Goal: Information Seeking & Learning: Learn about a topic

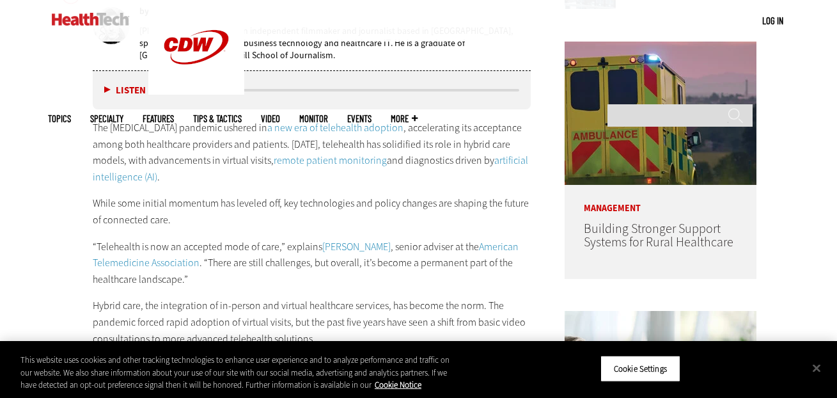
scroll to position [656, 0]
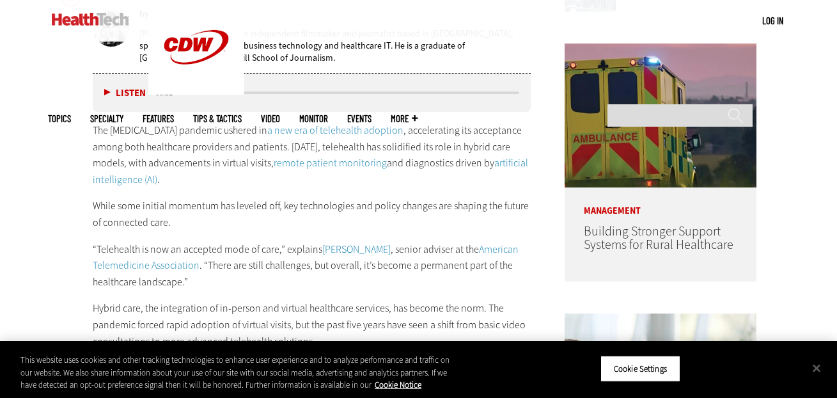
click at [104, 90] on button "Listen" at bounding box center [125, 93] width 42 height 10
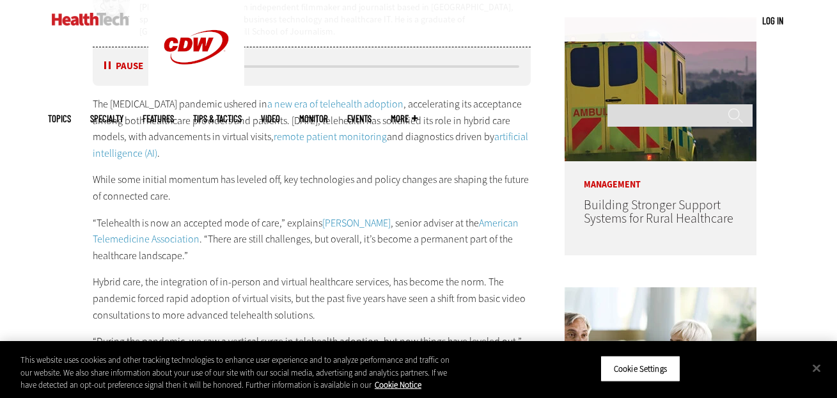
scroll to position [682, 0]
click at [110, 67] on button "Pause" at bounding box center [124, 67] width 40 height 10
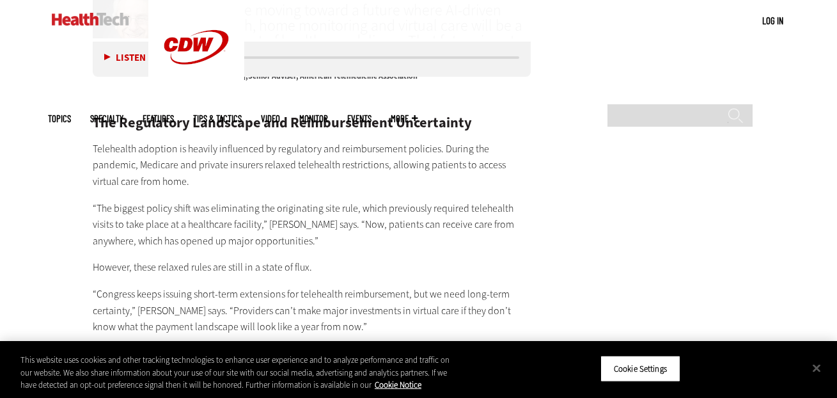
scroll to position [2122, 0]
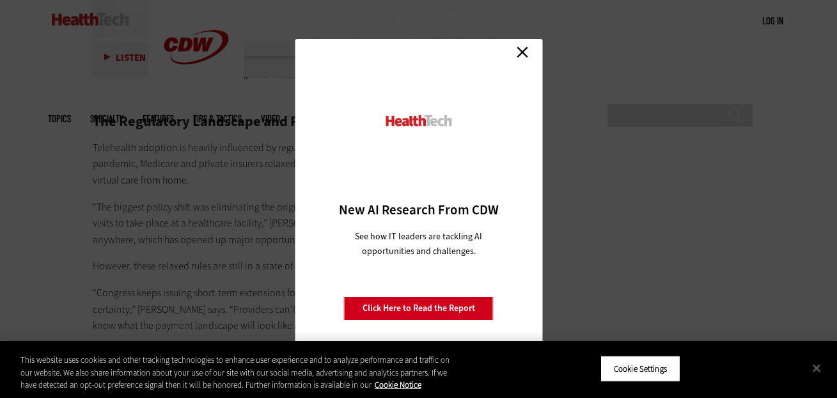
click at [525, 52] on link "Close" at bounding box center [522, 51] width 19 height 19
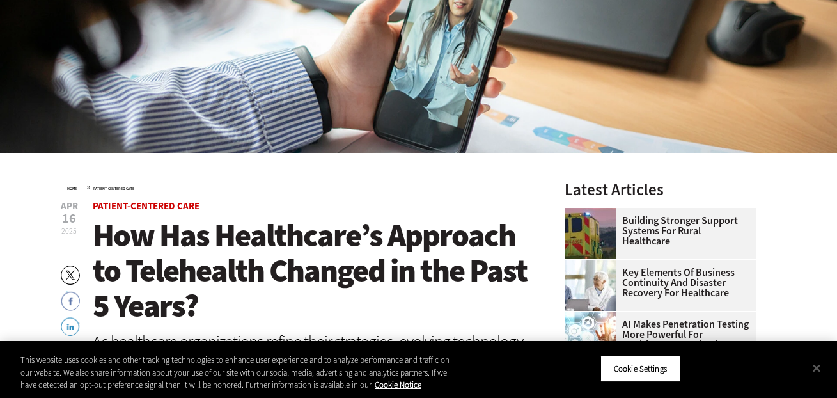
scroll to position [0, 0]
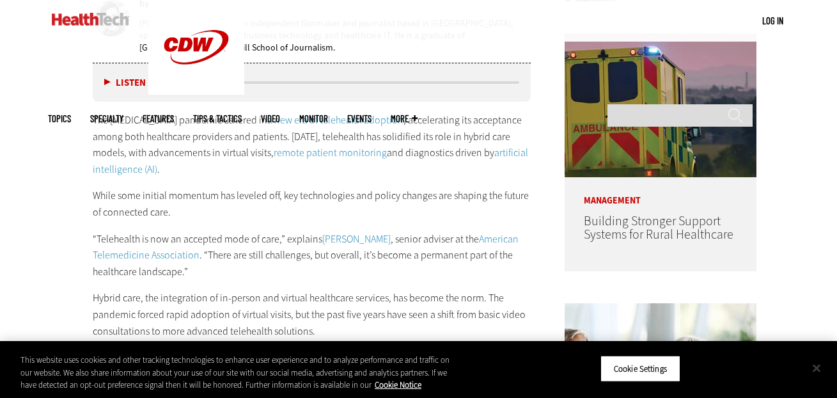
click at [818, 368] on button "Close" at bounding box center [817, 368] width 28 height 28
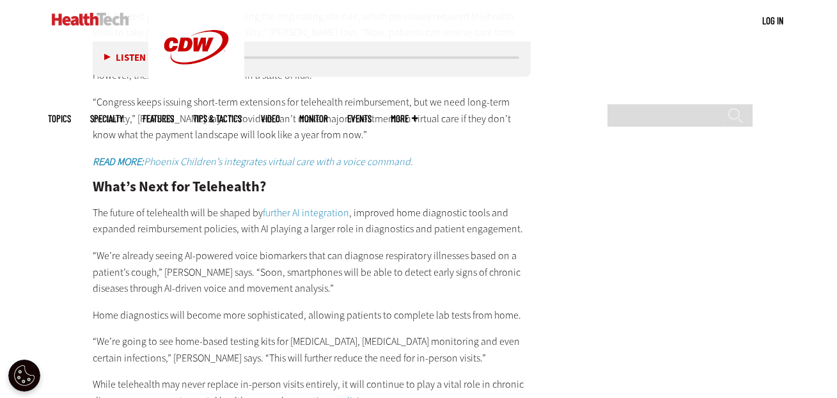
scroll to position [2487, 0]
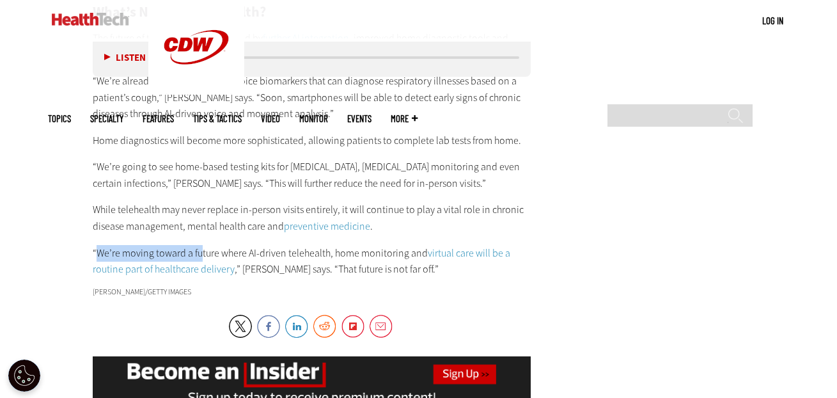
drag, startPoint x: 96, startPoint y: 221, endPoint x: 199, endPoint y: 226, distance: 103.2
click at [199, 245] on p "“We’re moving toward a future where AI-driven telehealth, home monitoring and v…" at bounding box center [312, 261] width 439 height 33
drag, startPoint x: 199, startPoint y: 226, endPoint x: 274, endPoint y: 219, distance: 75.2
click at [274, 245] on p "“We’re moving toward a future where AI-driven telehealth, home monitoring and v…" at bounding box center [312, 261] width 439 height 33
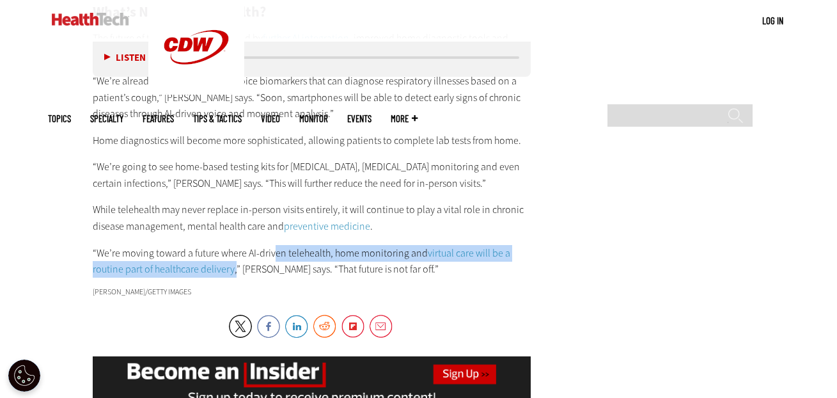
drag, startPoint x: 274, startPoint y: 219, endPoint x: 233, endPoint y: 237, distance: 44.7
click at [233, 245] on p "“We’re moving toward a future where AI-driven telehealth, home monitoring and v…" at bounding box center [312, 261] width 439 height 33
copy p "en telehealth, home monitoring and virtual care will be a routine part of healt…"
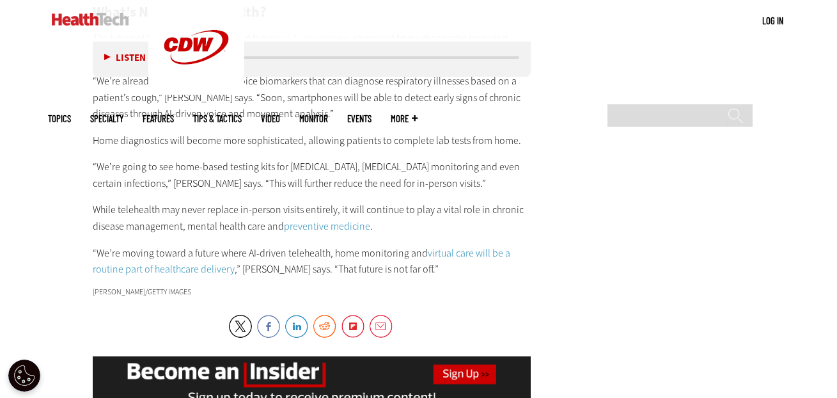
click at [100, 245] on p "“We’re moving toward a future where AI-driven telehealth, home monitoring and v…" at bounding box center [312, 261] width 439 height 33
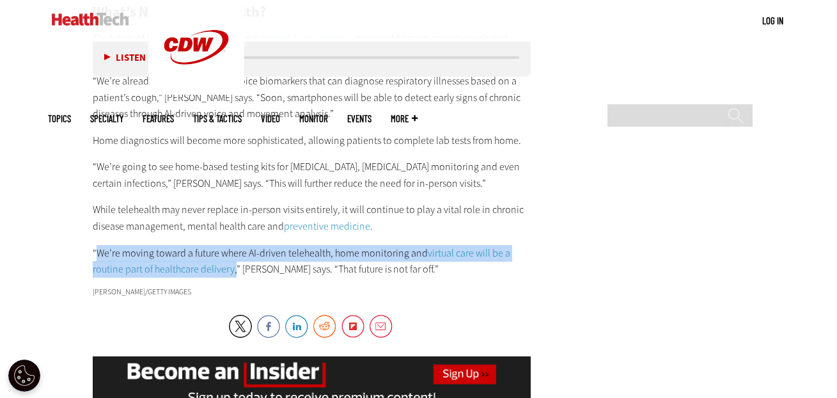
drag, startPoint x: 97, startPoint y: 219, endPoint x: 235, endPoint y: 238, distance: 139.5
click at [235, 245] on p "“We’re moving toward a future where AI-driven telehealth, home monitoring and v…" at bounding box center [312, 261] width 439 height 33
copy p "We’re moving toward a future where AI-driven telehealth, home monitoring and vi…"
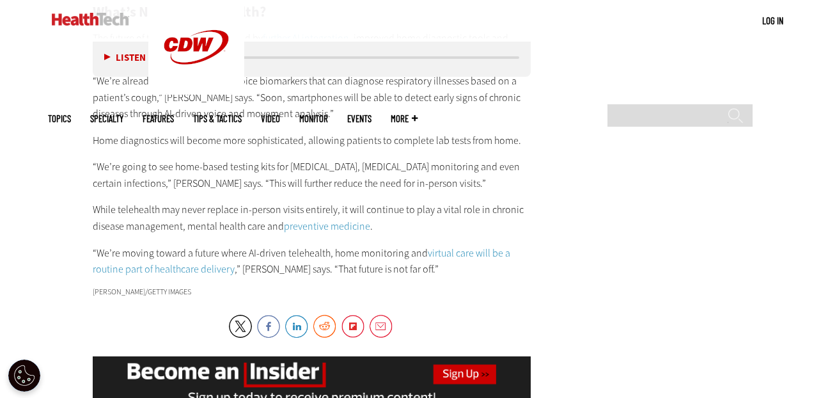
click at [388, 245] on p "“We’re moving toward a future where AI-driven telehealth, home monitoring and v…" at bounding box center [312, 261] width 439 height 33
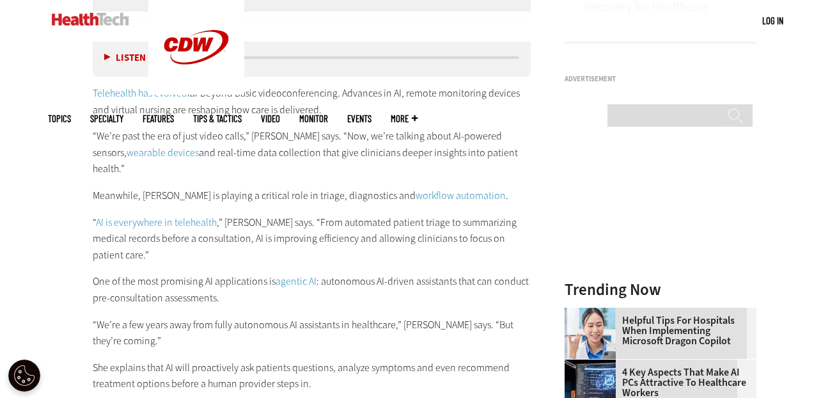
scroll to position [1176, 0]
